Goal: Find specific page/section: Find specific page/section

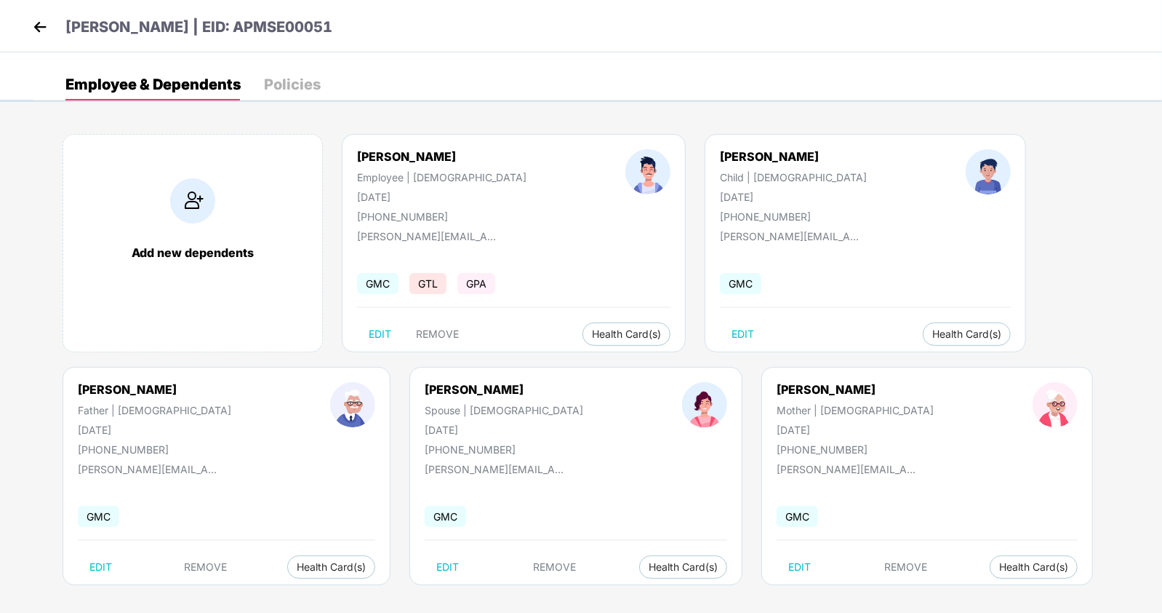
click at [40, 23] on img at bounding box center [40, 27] width 22 height 22
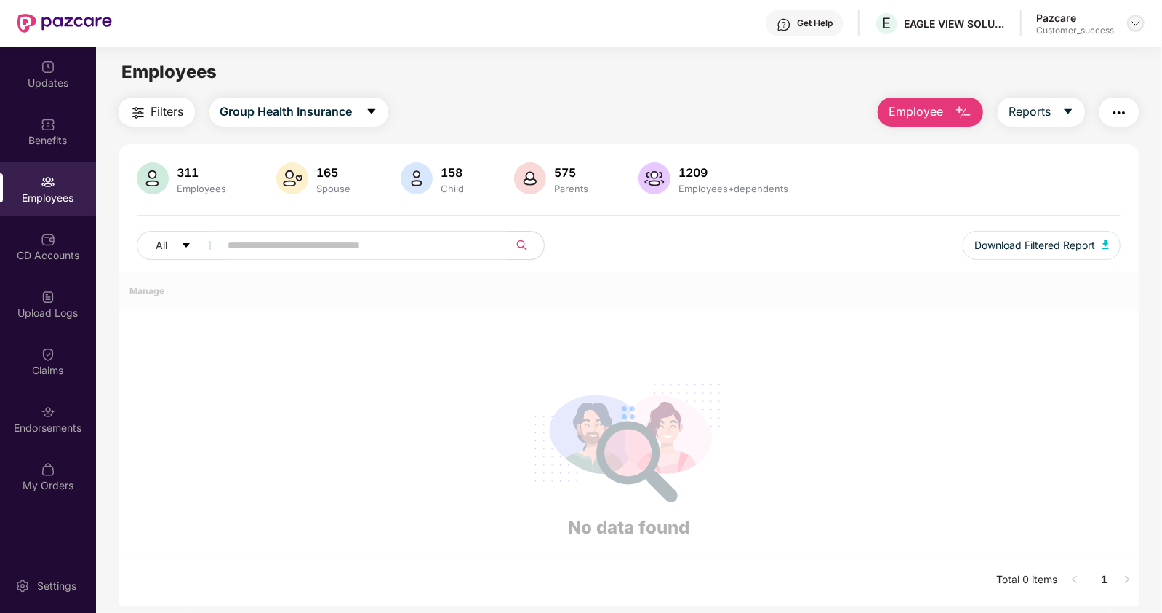
click at [1139, 22] on img at bounding box center [1136, 23] width 12 height 12
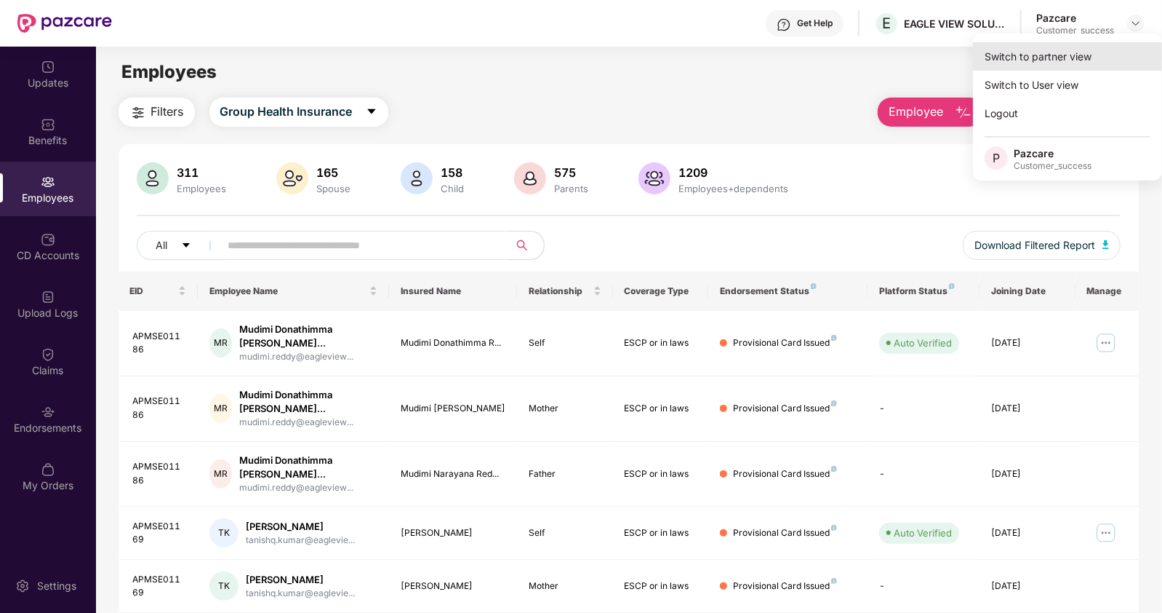
click at [1069, 64] on div "Switch to partner view" at bounding box center [1067, 56] width 189 height 28
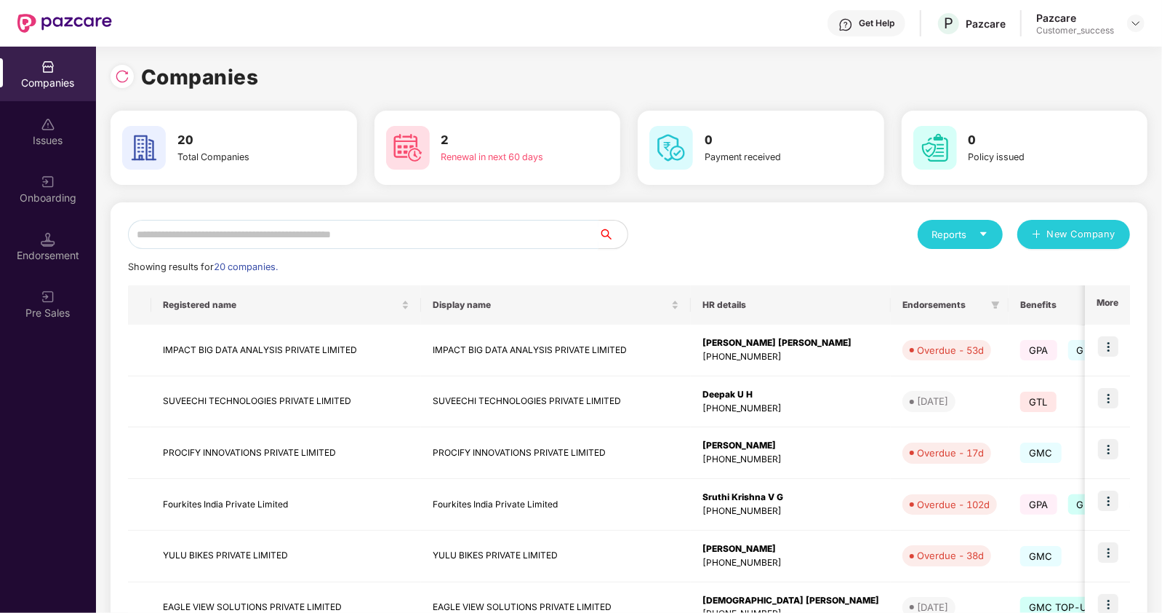
click at [459, 223] on input "text" at bounding box center [363, 234] width 471 height 29
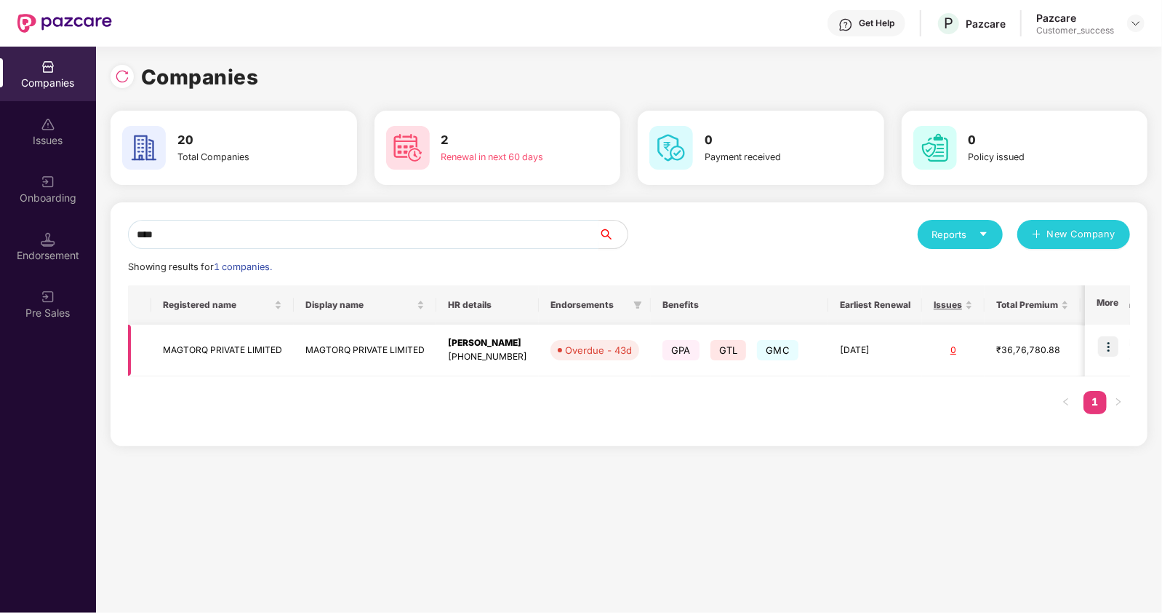
type input "****"
click at [1109, 341] on img at bounding box center [1108, 346] width 20 height 20
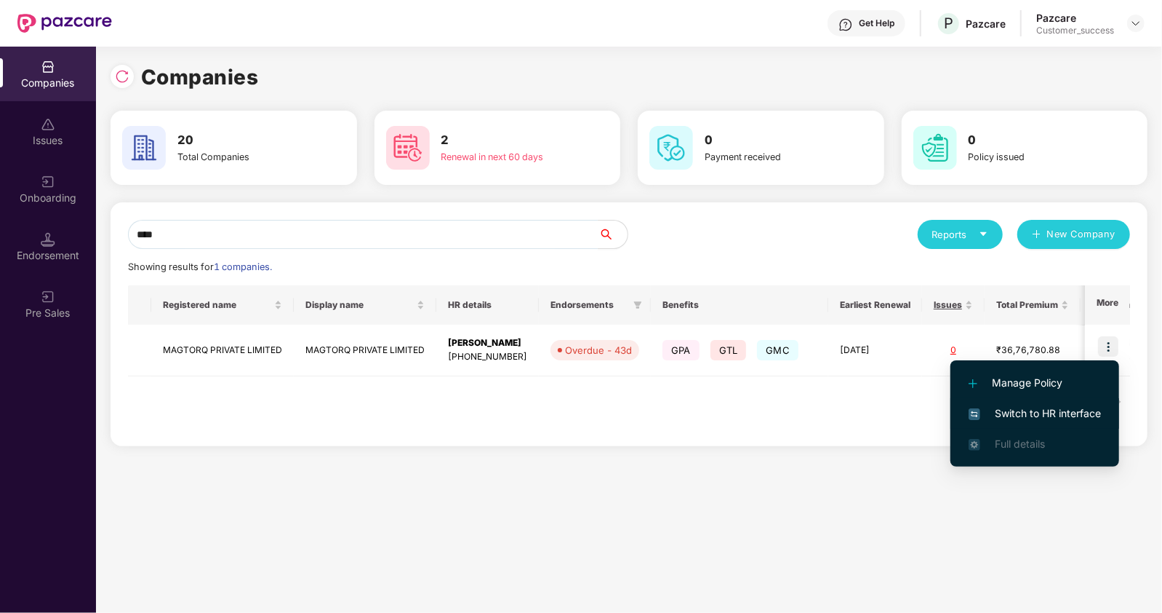
click at [1007, 405] on span "Switch to HR interface" at bounding box center [1035, 413] width 132 height 16
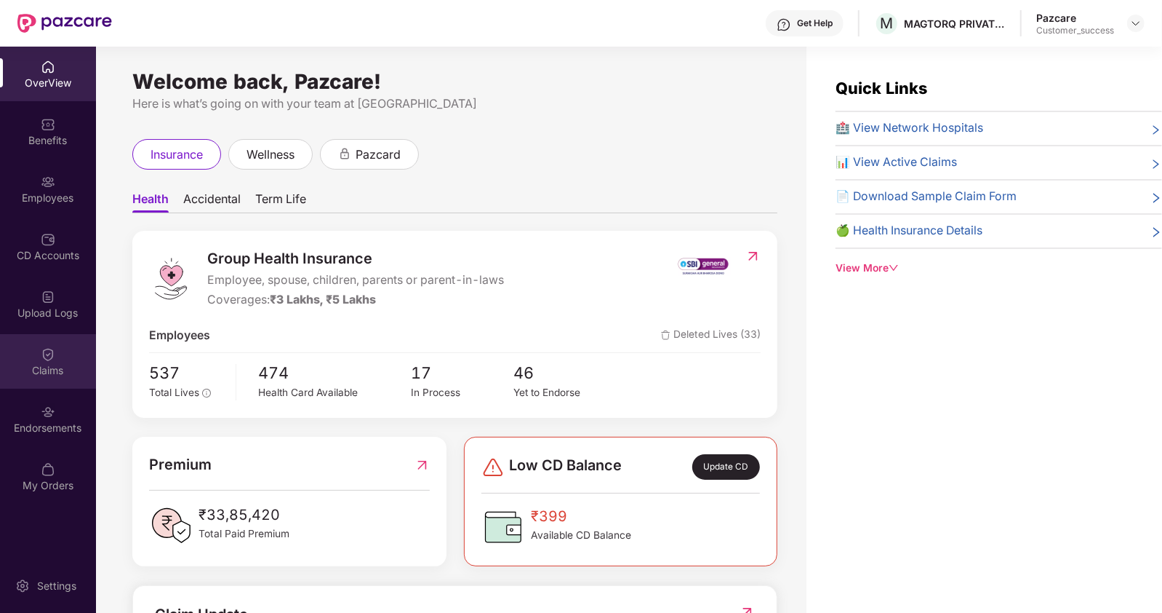
click at [52, 384] on div "Claims" at bounding box center [48, 361] width 96 height 55
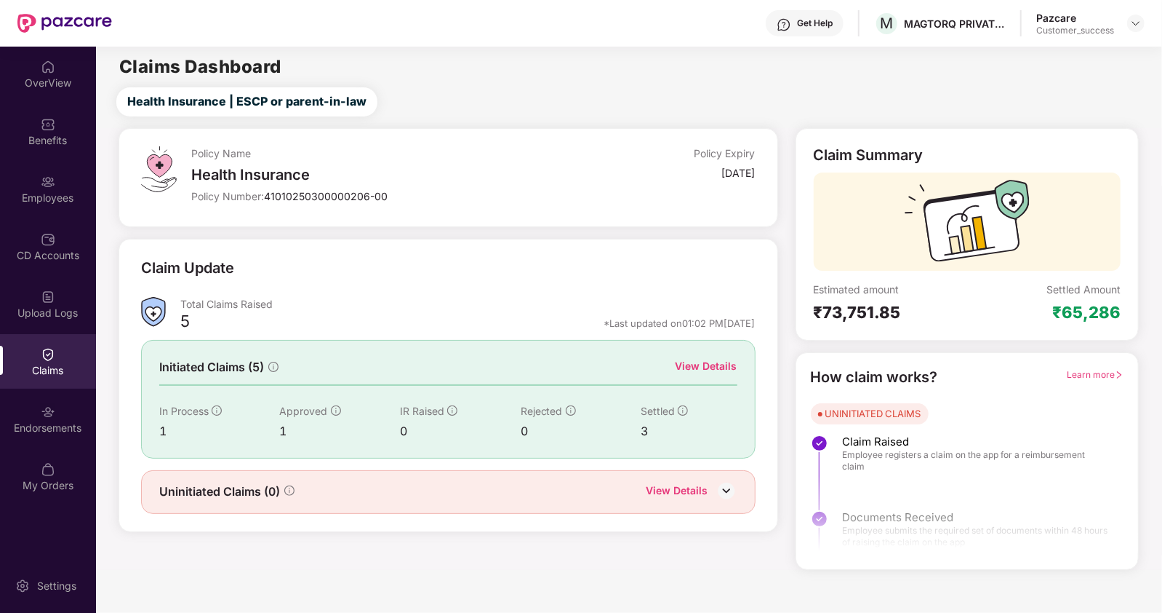
click at [55, 418] on div "Endorsements" at bounding box center [48, 418] width 96 height 55
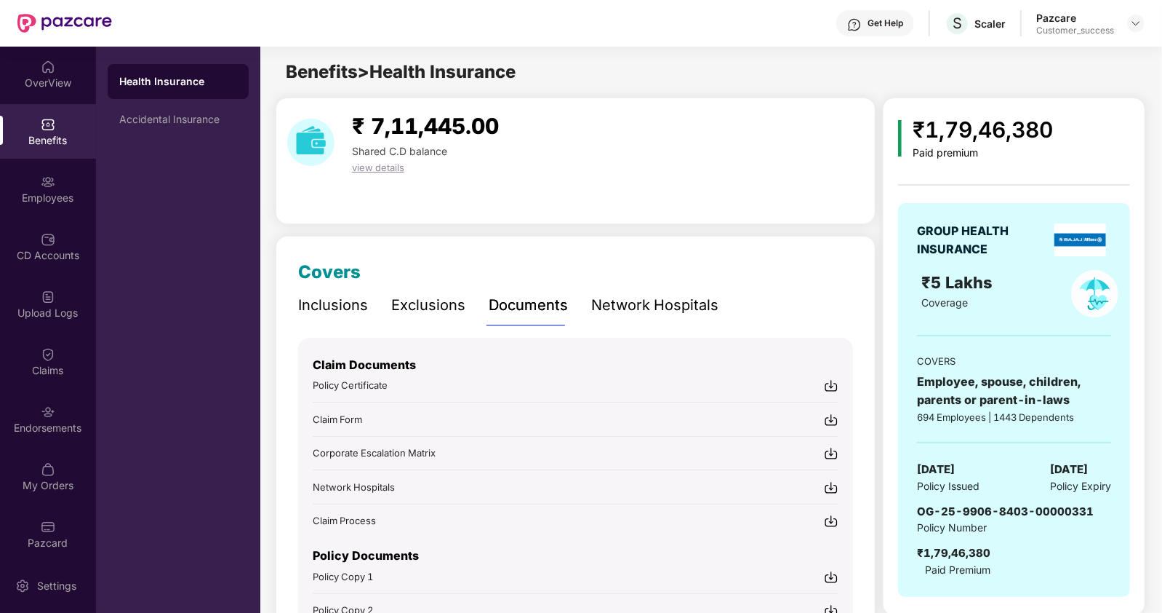
scroll to position [97, 0]
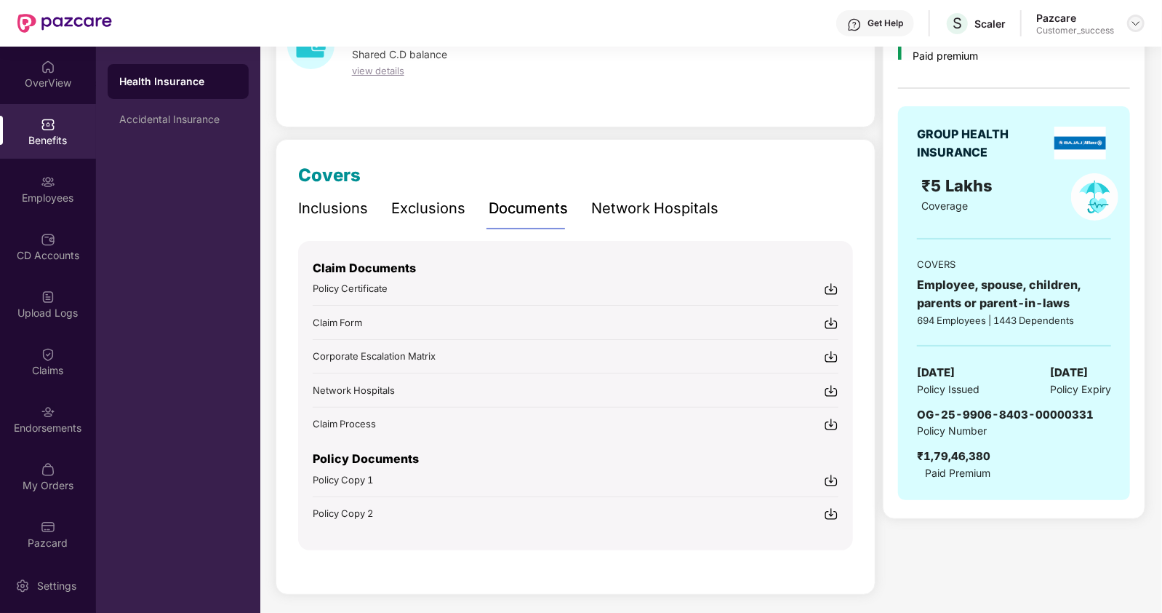
click at [1140, 23] on img at bounding box center [1136, 23] width 12 height 12
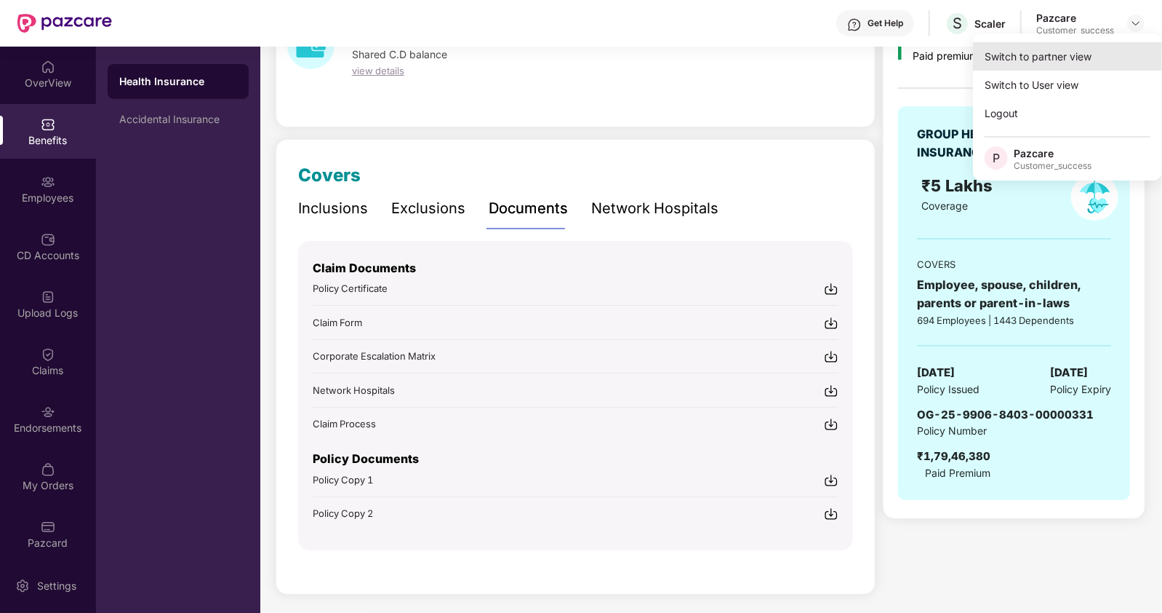
click at [1042, 63] on div "Switch to partner view" at bounding box center [1067, 56] width 189 height 28
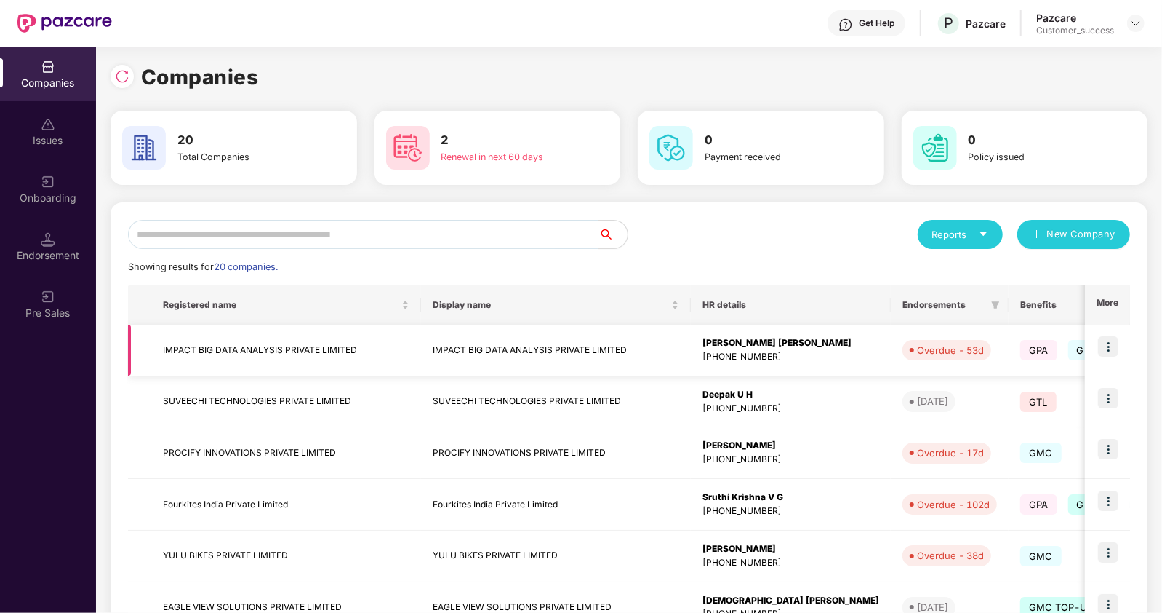
click at [1116, 339] on img at bounding box center [1108, 346] width 20 height 20
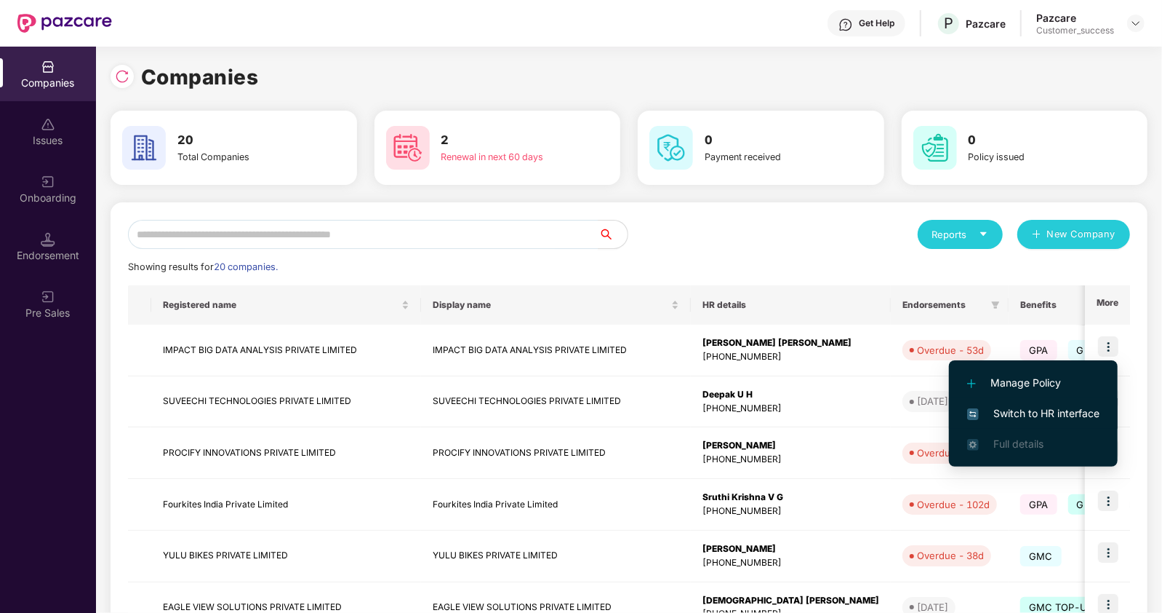
click at [1048, 408] on span "Switch to HR interface" at bounding box center [1034, 413] width 132 height 16
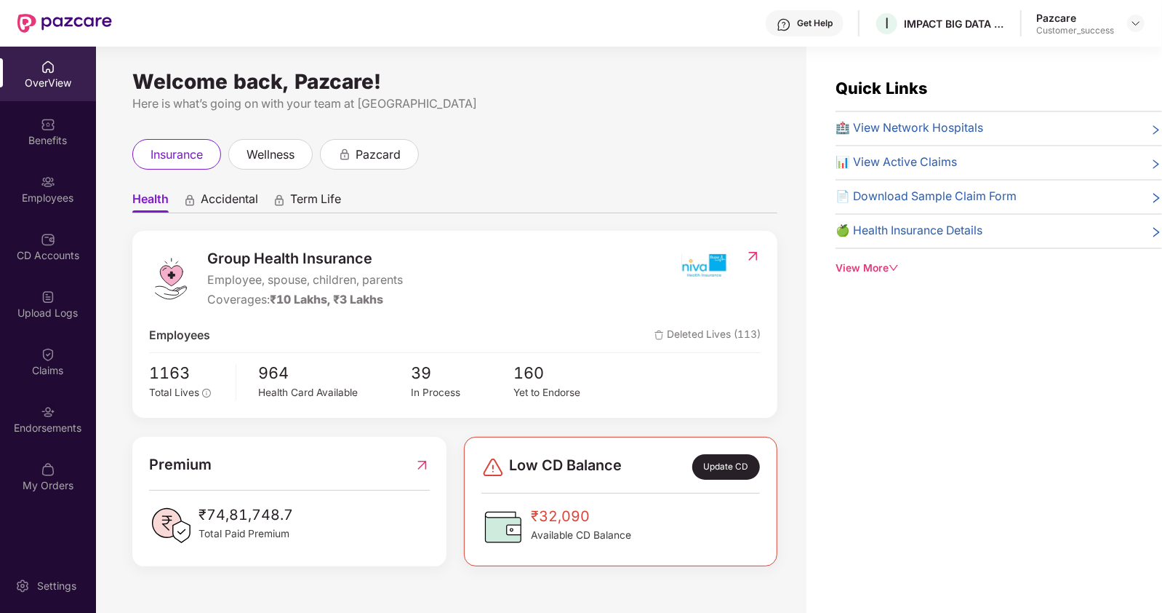
click at [58, 185] on div "Employees" at bounding box center [48, 188] width 96 height 55
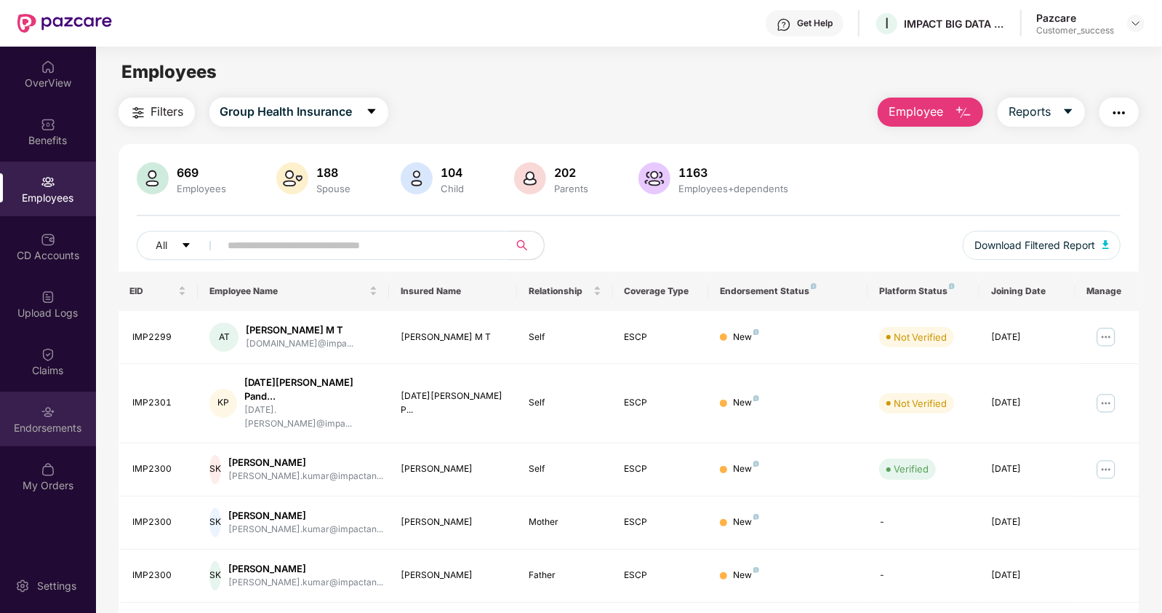
click at [47, 434] on div "Endorsements" at bounding box center [48, 418] width 96 height 55
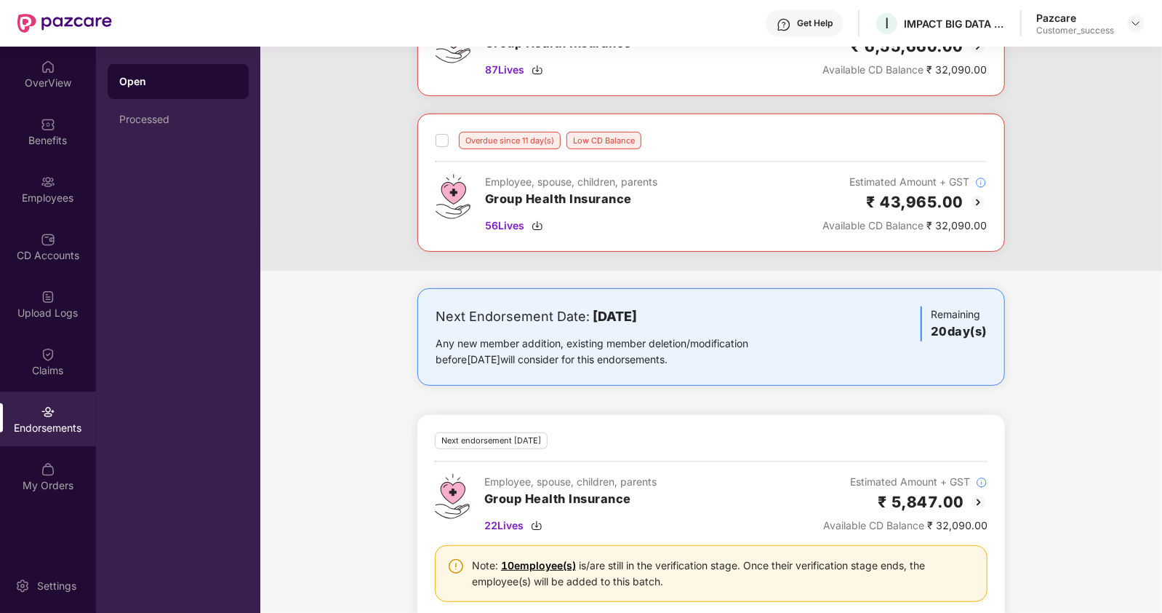
scroll to position [0, 0]
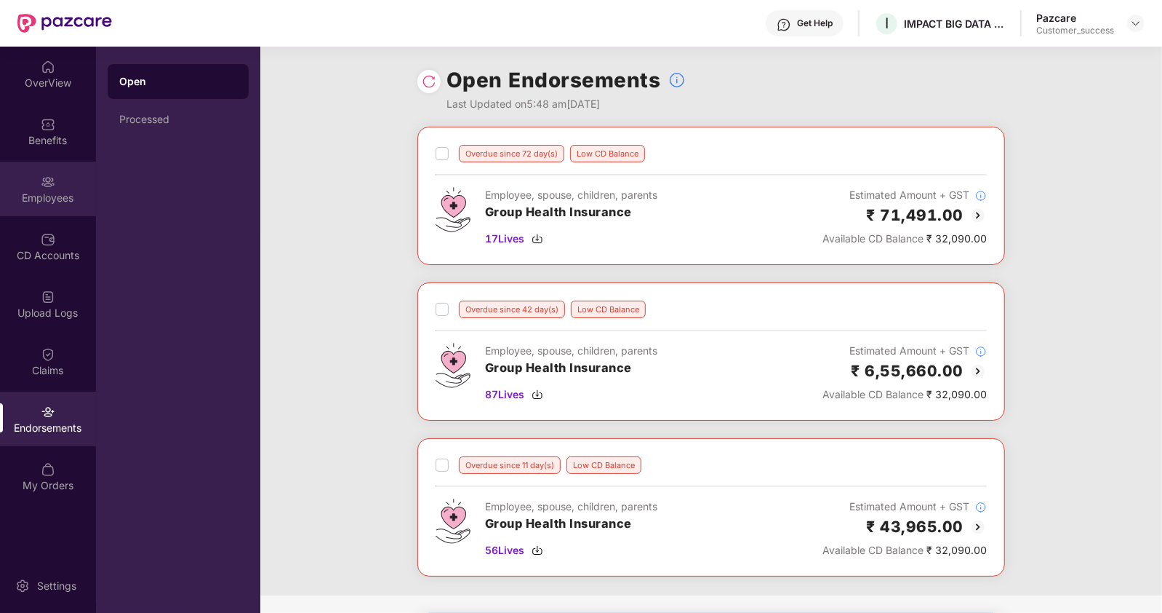
click at [52, 200] on div "Employees" at bounding box center [48, 198] width 96 height 15
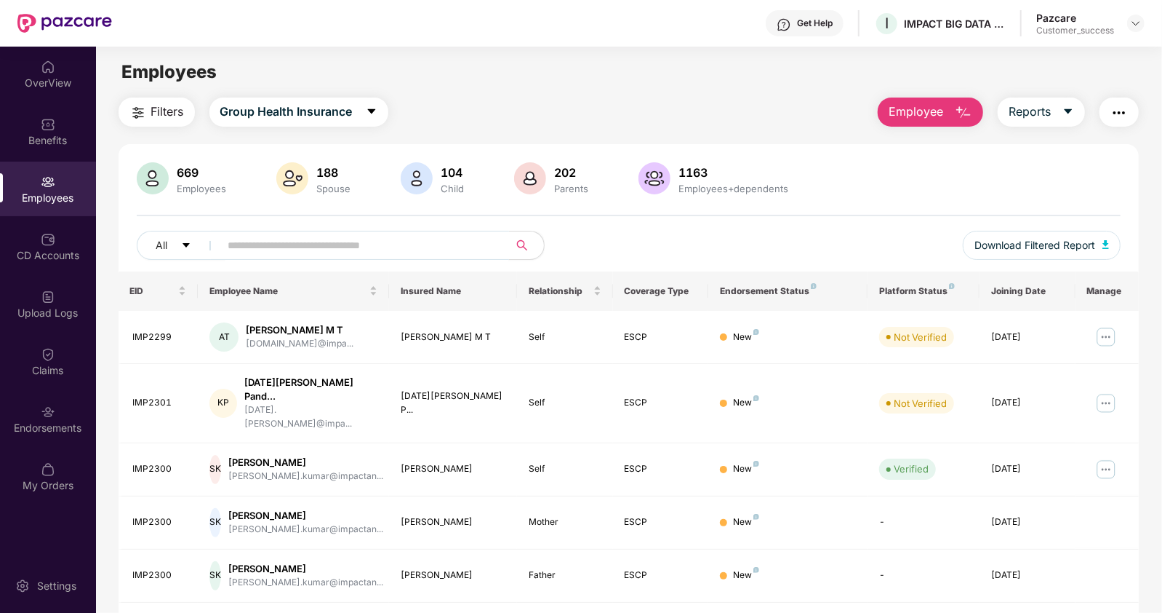
click at [399, 242] on input "text" at bounding box center [358, 245] width 261 height 22
paste input "********"
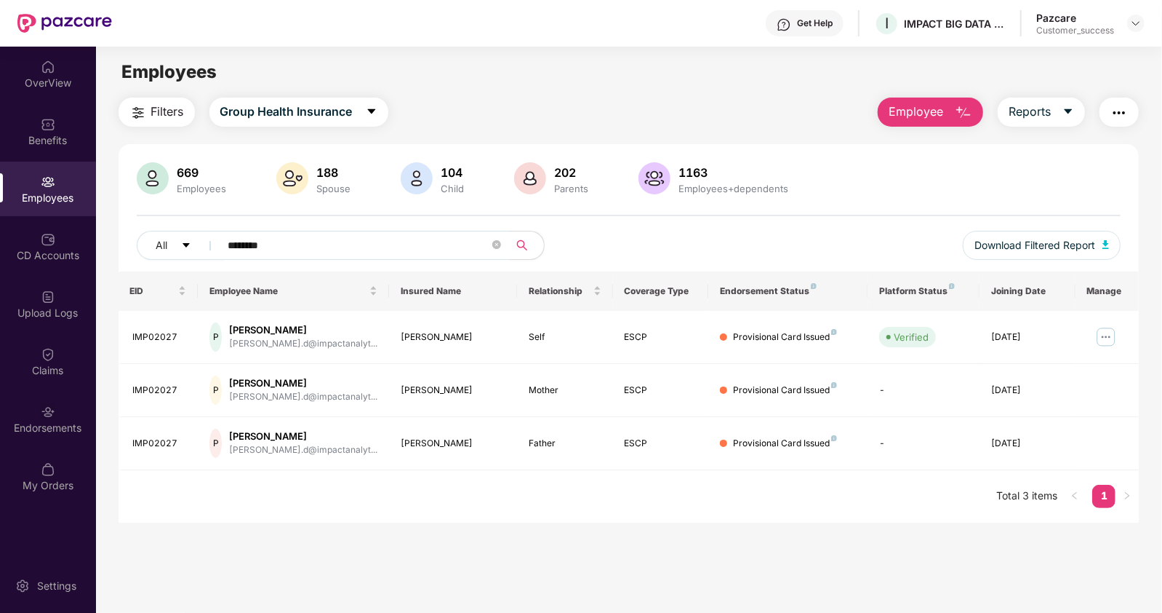
type input "********"
